Goal: Check status: Check status

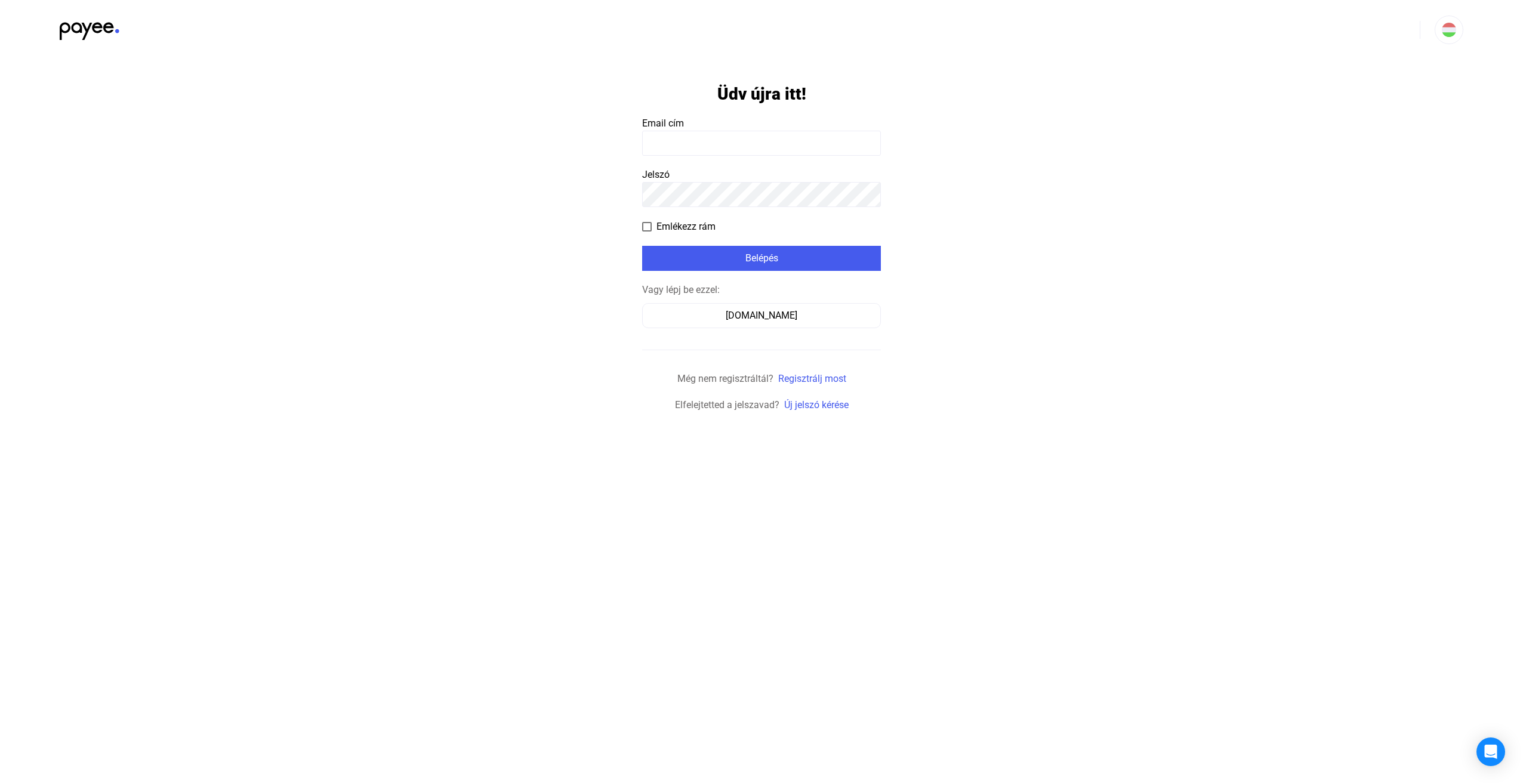
click at [669, 144] on input at bounding box center [761, 143] width 239 height 25
click at [747, 317] on div "[DOMAIN_NAME]" at bounding box center [761, 316] width 231 height 15
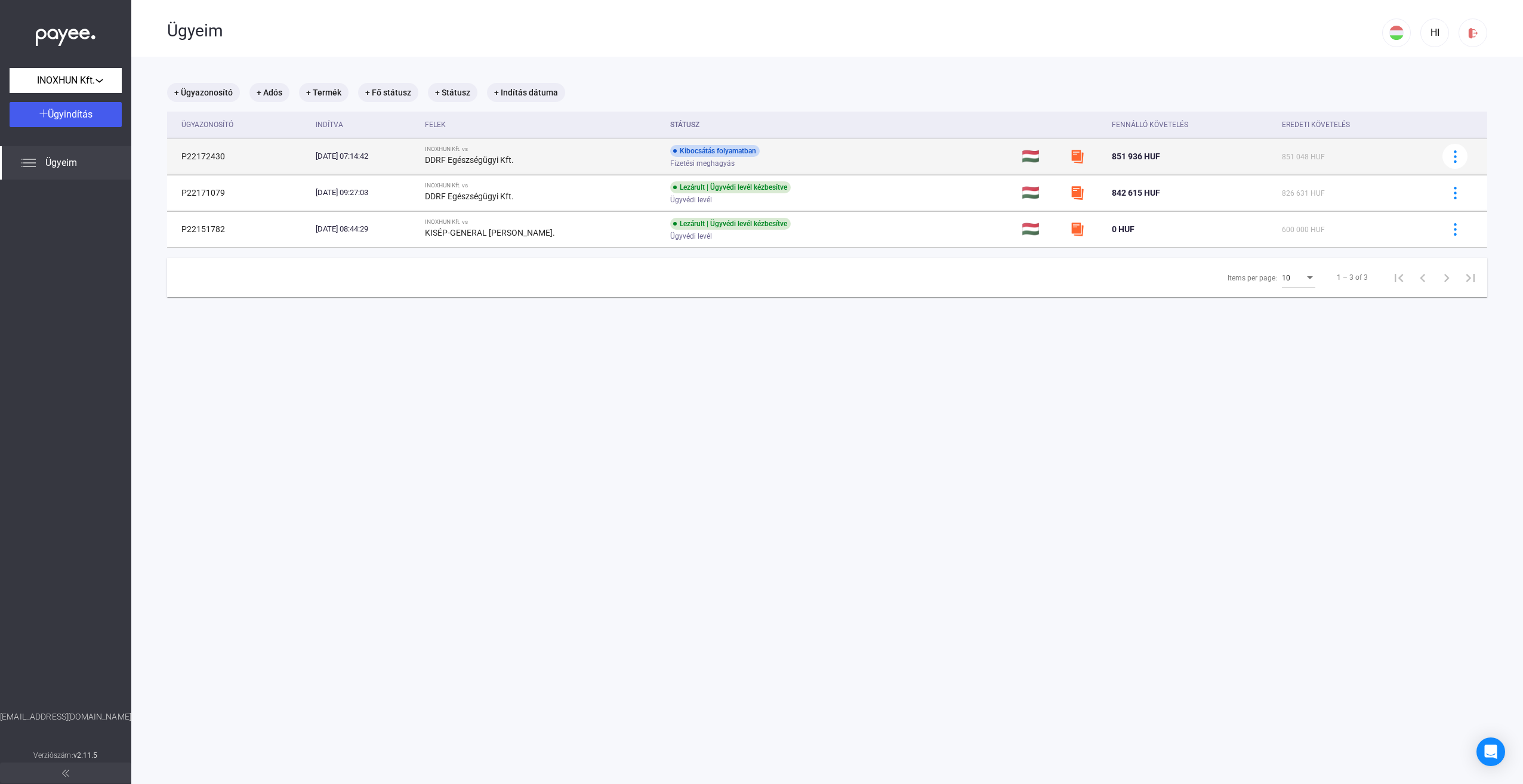
click at [699, 155] on div "Kibocsátás folyamatban" at bounding box center [714, 151] width 89 height 12
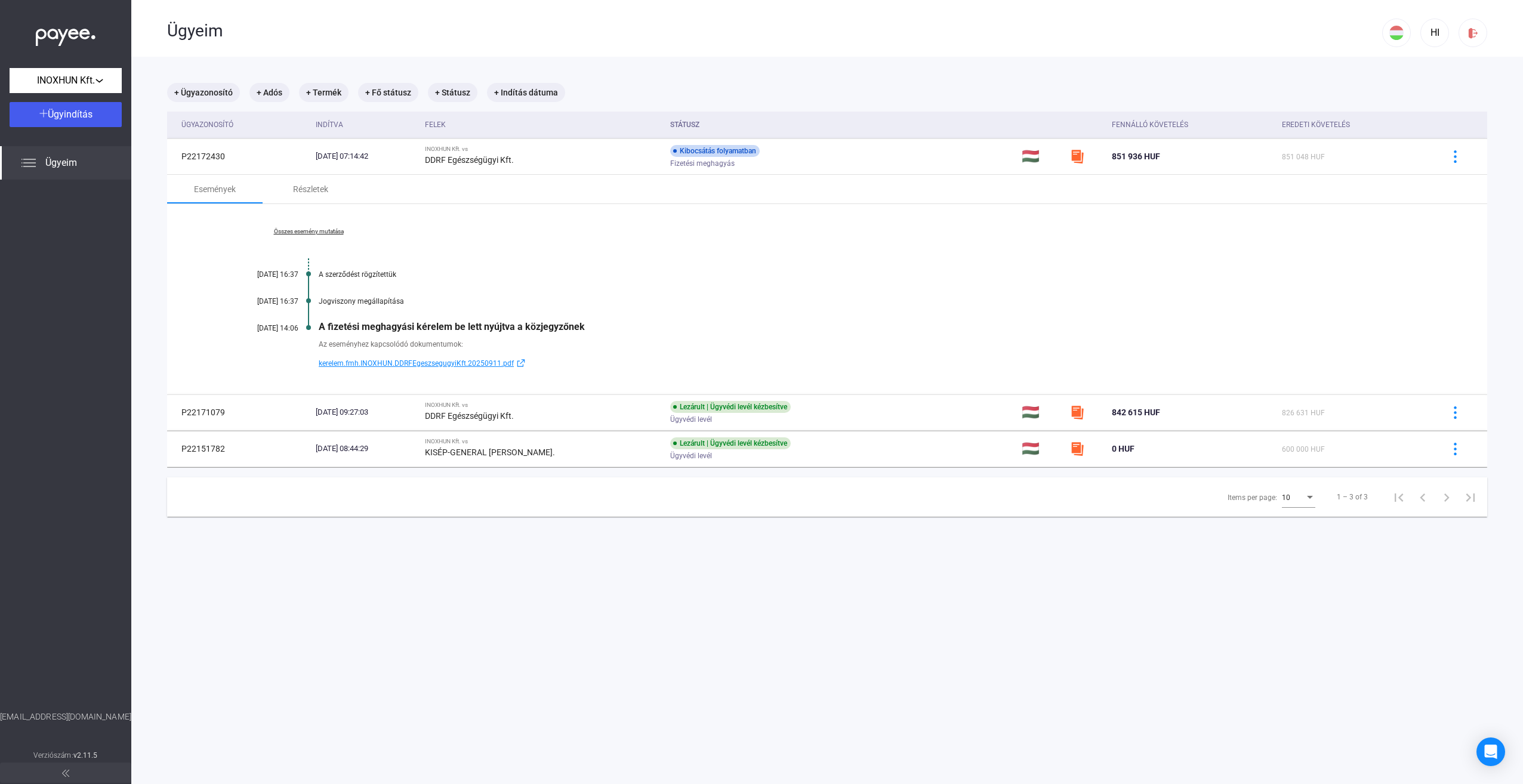
click at [467, 366] on span "kerelem.fmh.INOXHUN.DDRFEgeszsegugyiKft.20250911.pdf" at bounding box center [416, 363] width 195 height 15
